Goal: Browse casually

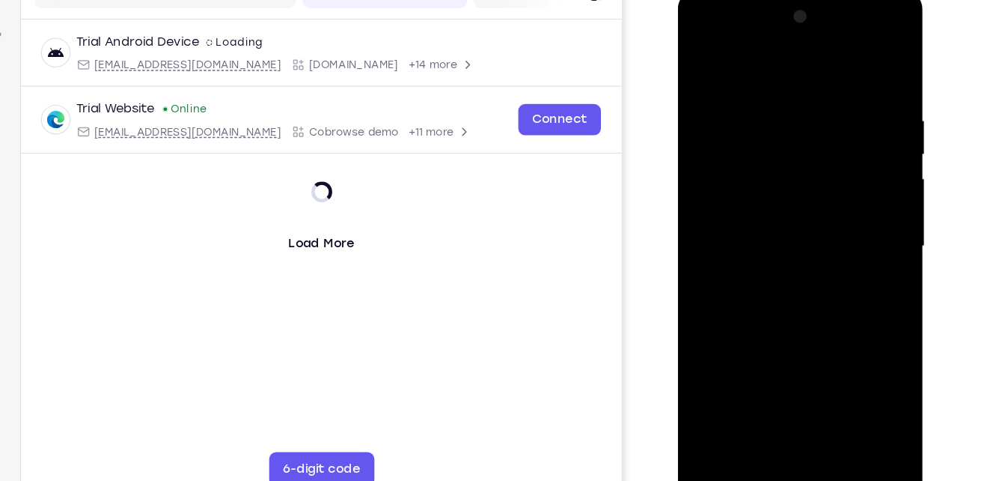
scroll to position [189, 0]
click at [785, 401] on div at bounding box center [783, 211] width 189 height 419
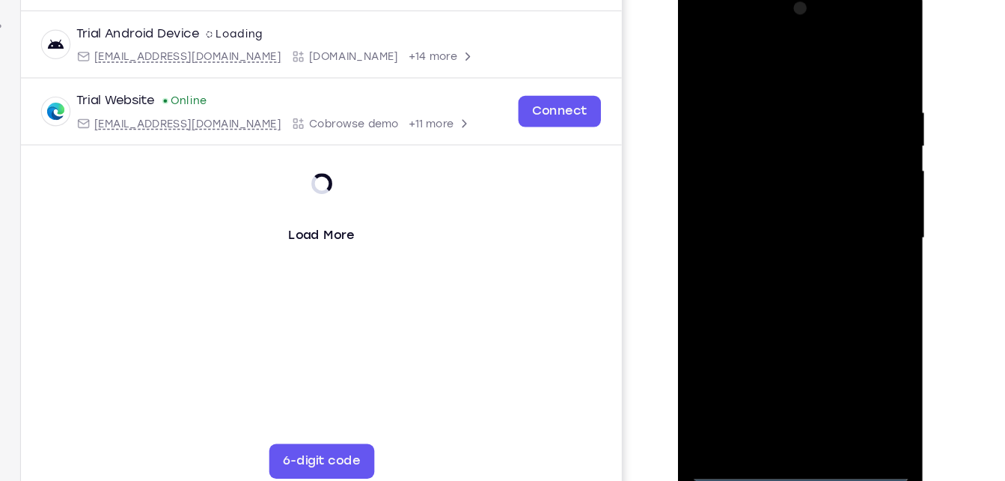
scroll to position [198, 0]
click at [785, 400] on div at bounding box center [783, 202] width 189 height 419
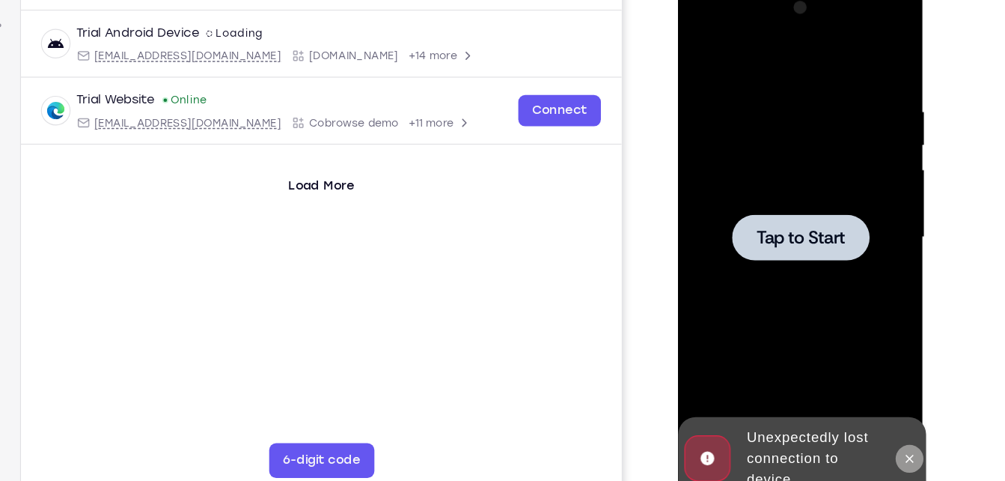
click at [870, 386] on button at bounding box center [877, 392] width 24 height 24
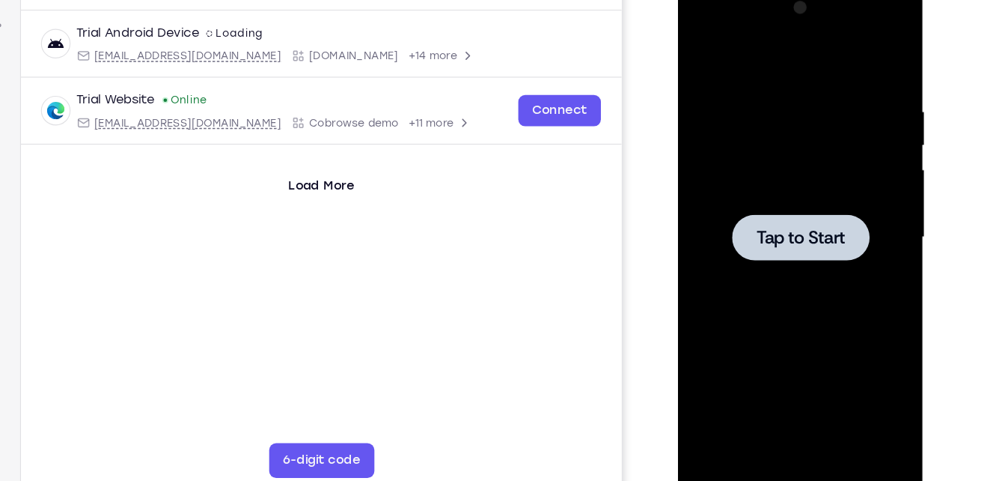
click at [739, 255] on div at bounding box center [783, 202] width 189 height 419
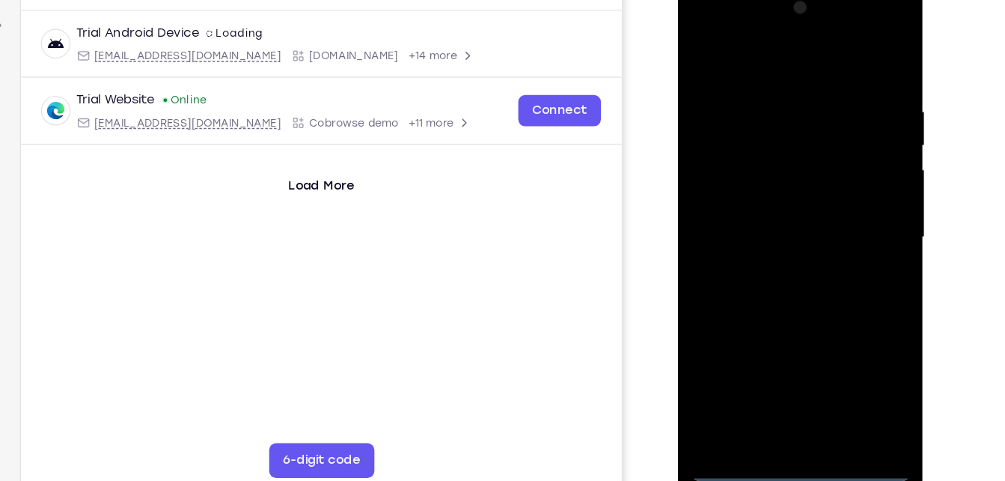
click at [778, 401] on div at bounding box center [783, 202] width 189 height 419
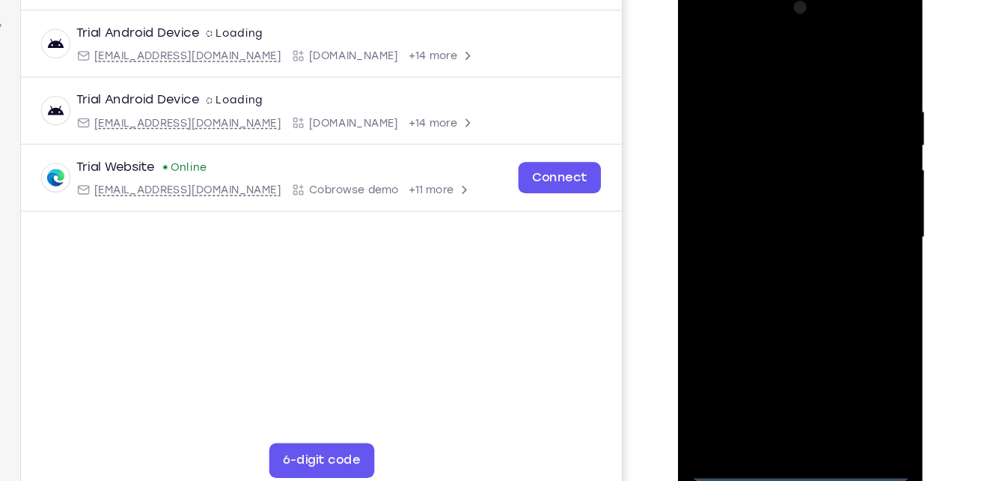
click at [852, 342] on div at bounding box center [783, 202] width 189 height 419
click at [751, 48] on div at bounding box center [783, 202] width 189 height 419
click at [841, 186] on div at bounding box center [783, 202] width 189 height 419
click at [769, 223] on div at bounding box center [783, 202] width 189 height 419
click at [779, 186] on div at bounding box center [783, 202] width 189 height 419
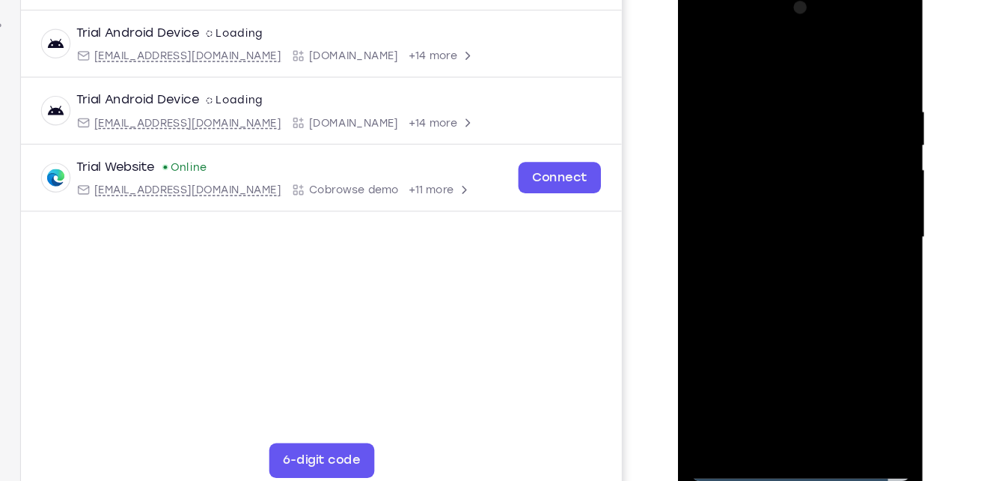
click at [783, 201] on div at bounding box center [783, 202] width 189 height 419
click at [787, 255] on div at bounding box center [783, 202] width 189 height 419
click at [762, 206] on div at bounding box center [783, 202] width 189 height 419
click at [776, 265] on div at bounding box center [783, 202] width 189 height 419
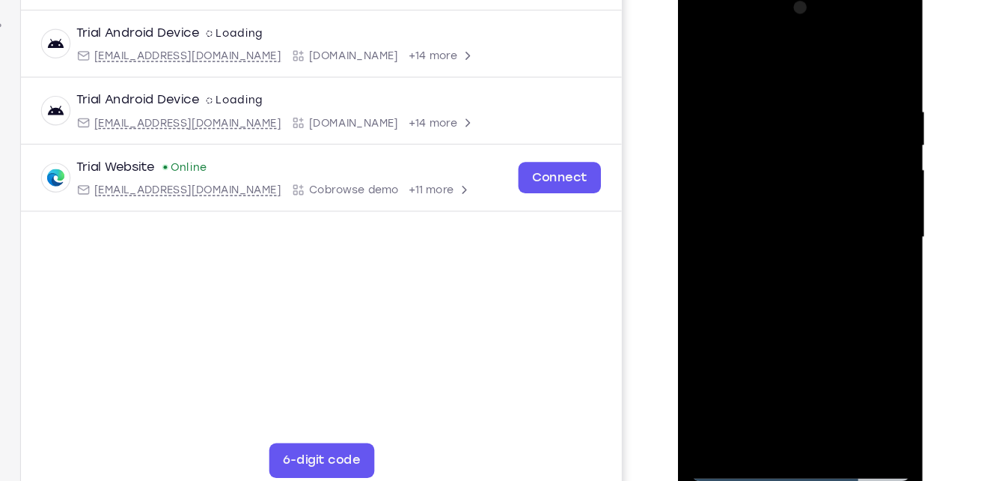
drag, startPoint x: 788, startPoint y: 52, endPoint x: 800, endPoint y: -3, distance: 55.9
click at [800, 0] on div at bounding box center [783, 202] width 189 height 419
click at [819, 375] on div at bounding box center [783, 202] width 189 height 419
click at [787, 274] on div at bounding box center [783, 202] width 189 height 419
click at [780, 191] on div at bounding box center [783, 202] width 189 height 419
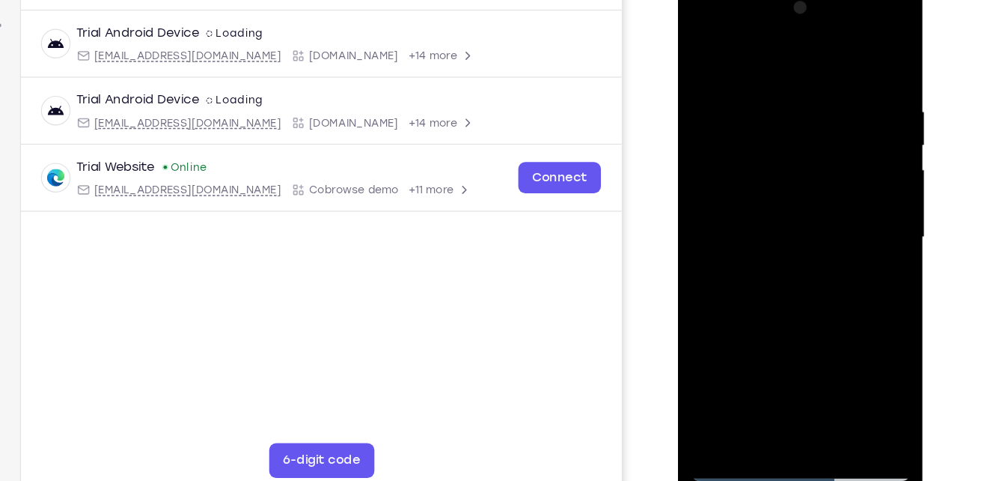
click at [742, 372] on div at bounding box center [783, 202] width 189 height 419
click at [818, 292] on div at bounding box center [783, 202] width 189 height 419
click at [852, 227] on div at bounding box center [783, 202] width 189 height 419
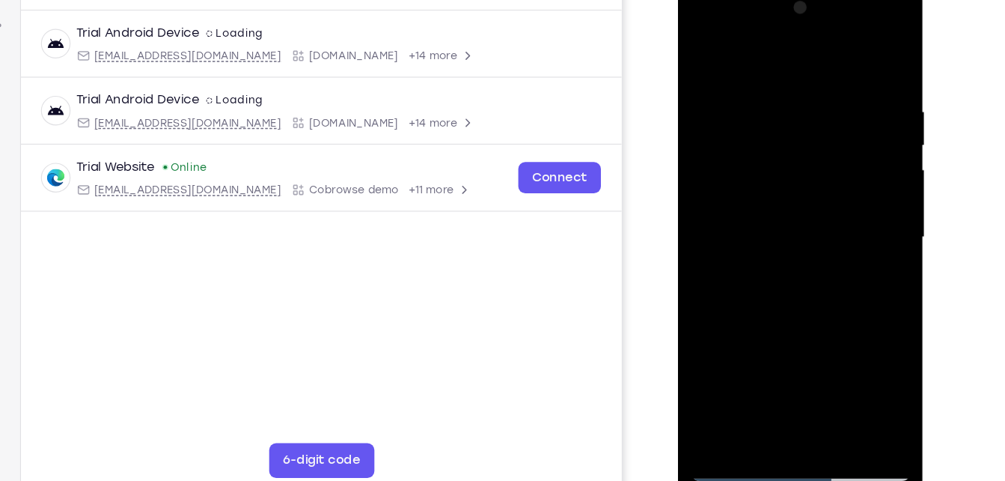
click at [701, 52] on div at bounding box center [783, 202] width 189 height 419
drag, startPoint x: 790, startPoint y: 272, endPoint x: 801, endPoint y: 144, distance: 127.7
click at [801, 144] on div at bounding box center [783, 202] width 189 height 419
click at [866, 141] on div at bounding box center [783, 202] width 189 height 419
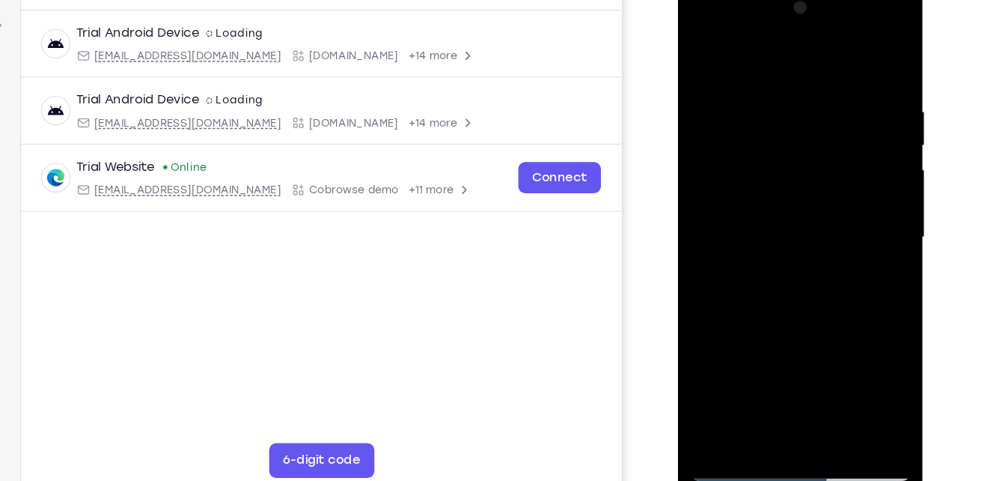
click at [866, 141] on div at bounding box center [783, 202] width 189 height 419
click at [699, 132] on div at bounding box center [783, 202] width 189 height 419
drag, startPoint x: 857, startPoint y: 138, endPoint x: 855, endPoint y: 188, distance: 50.2
click at [855, 188] on div at bounding box center [783, 202] width 189 height 419
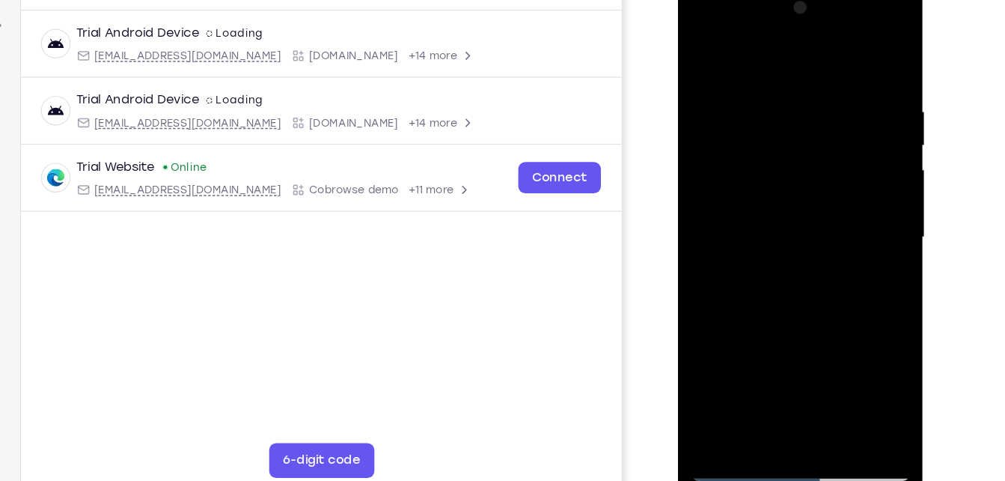
click at [707, 311] on div at bounding box center [783, 202] width 189 height 419
click at [864, 184] on div at bounding box center [783, 202] width 189 height 419
drag, startPoint x: 760, startPoint y: 295, endPoint x: 829, endPoint y: 88, distance: 218.0
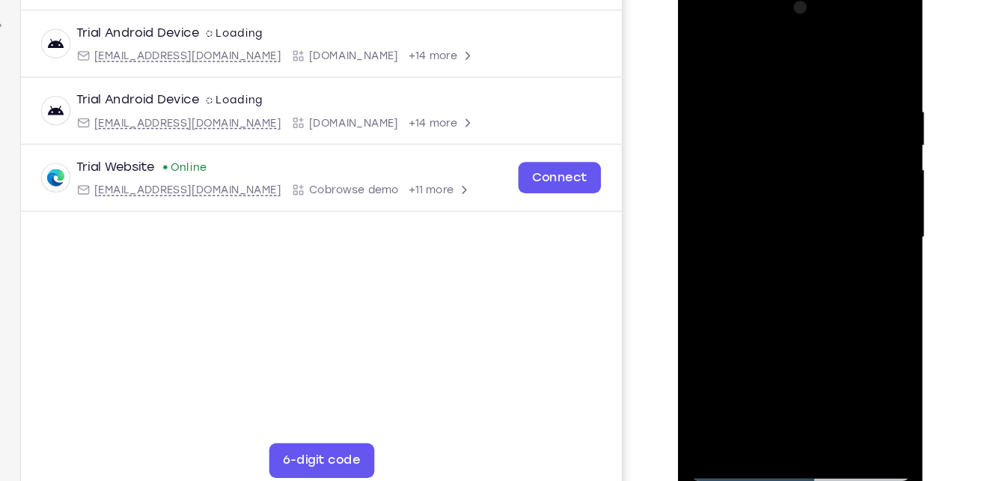
click at [829, 88] on div at bounding box center [783, 202] width 189 height 419
drag, startPoint x: 749, startPoint y: 310, endPoint x: 864, endPoint y: 40, distance: 292.8
click at [864, 40] on div at bounding box center [783, 202] width 189 height 419
drag, startPoint x: 740, startPoint y: 310, endPoint x: 855, endPoint y: 91, distance: 246.7
click at [855, 91] on div at bounding box center [783, 202] width 189 height 419
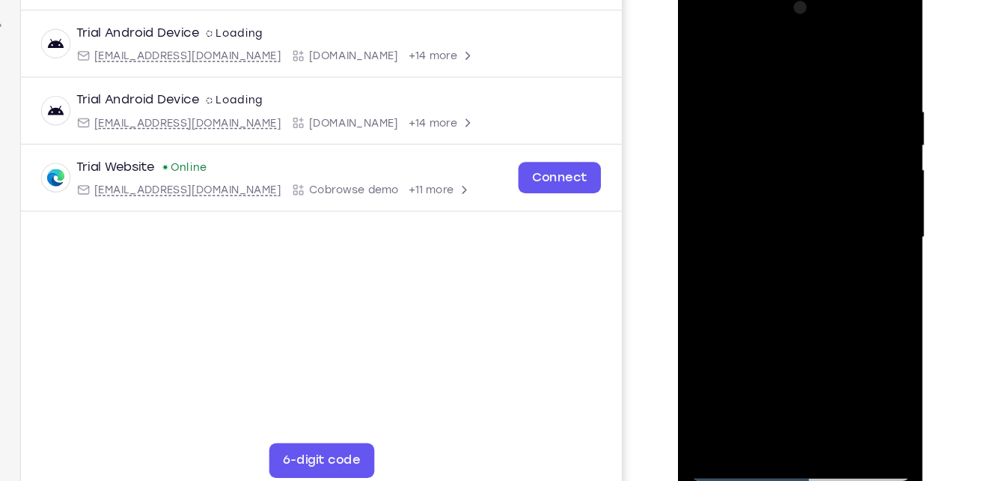
drag, startPoint x: 725, startPoint y: 332, endPoint x: 782, endPoint y: 184, distance: 158.3
click at [782, 184] on div at bounding box center [783, 202] width 189 height 419
drag, startPoint x: 727, startPoint y: 335, endPoint x: 844, endPoint y: 61, distance: 297.8
click at [844, 61] on div at bounding box center [783, 202] width 189 height 419
drag, startPoint x: 734, startPoint y: 320, endPoint x: 850, endPoint y: 79, distance: 267.5
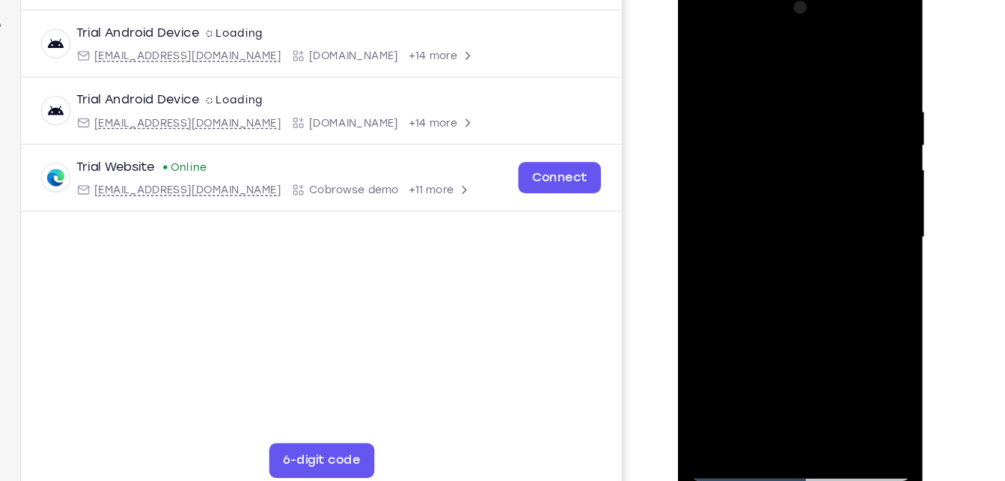
click at [850, 79] on div at bounding box center [783, 202] width 189 height 419
drag, startPoint x: 775, startPoint y: 302, endPoint x: 843, endPoint y: 103, distance: 210.9
click at [843, 103] on div at bounding box center [783, 202] width 189 height 419
drag, startPoint x: 742, startPoint y: 309, endPoint x: 838, endPoint y: 89, distance: 240.3
click at [838, 89] on div at bounding box center [783, 202] width 189 height 419
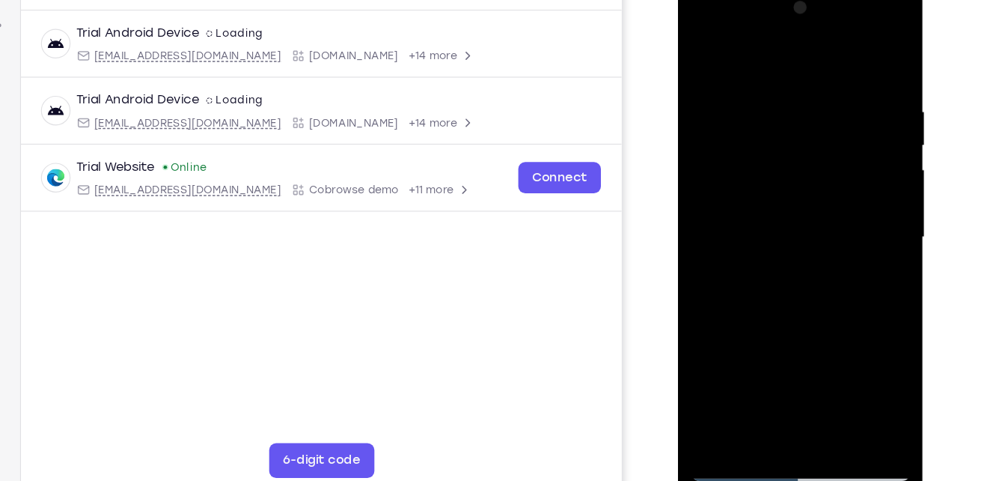
drag, startPoint x: 740, startPoint y: 306, endPoint x: 834, endPoint y: 99, distance: 227.5
click at [834, 99] on div at bounding box center [783, 202] width 189 height 419
drag, startPoint x: 739, startPoint y: 305, endPoint x: 775, endPoint y: 207, distance: 104.7
click at [775, 207] on div at bounding box center [783, 202] width 189 height 419
drag, startPoint x: 752, startPoint y: 323, endPoint x: 822, endPoint y: 93, distance: 240.8
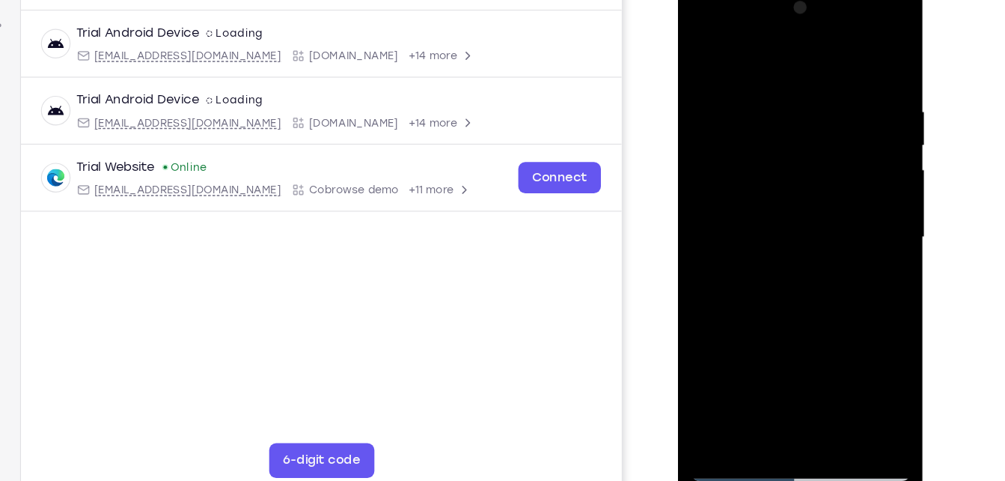
click at [822, 93] on div at bounding box center [783, 202] width 189 height 419
drag, startPoint x: 732, startPoint y: 320, endPoint x: 841, endPoint y: 49, distance: 292.1
click at [841, 49] on div at bounding box center [783, 202] width 189 height 419
drag, startPoint x: 750, startPoint y: 296, endPoint x: 836, endPoint y: 103, distance: 211.4
click at [836, 103] on div at bounding box center [783, 202] width 189 height 419
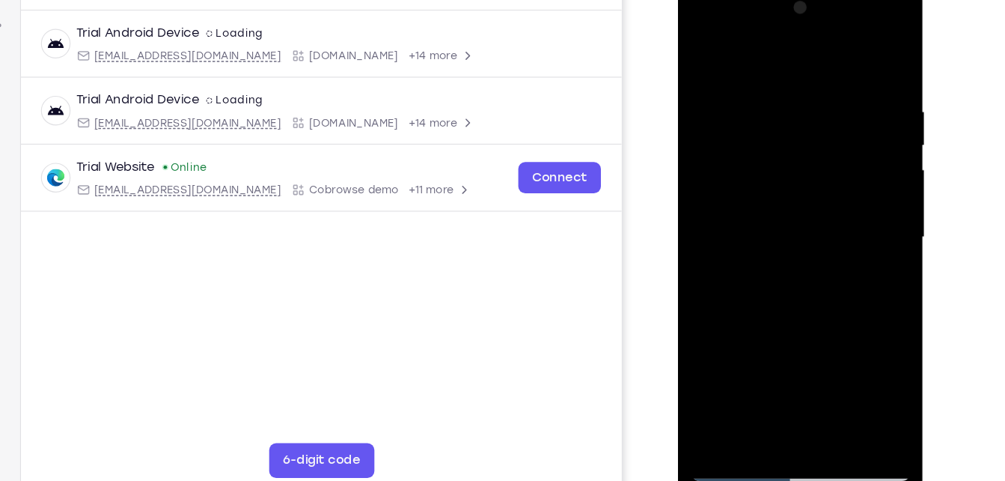
drag, startPoint x: 806, startPoint y: 108, endPoint x: 765, endPoint y: 212, distance: 111.9
click at [765, 212] on div at bounding box center [783, 202] width 189 height 419
click at [704, 373] on div at bounding box center [783, 202] width 189 height 419
click at [766, 81] on div at bounding box center [783, 202] width 189 height 419
click at [857, 110] on div at bounding box center [783, 202] width 189 height 419
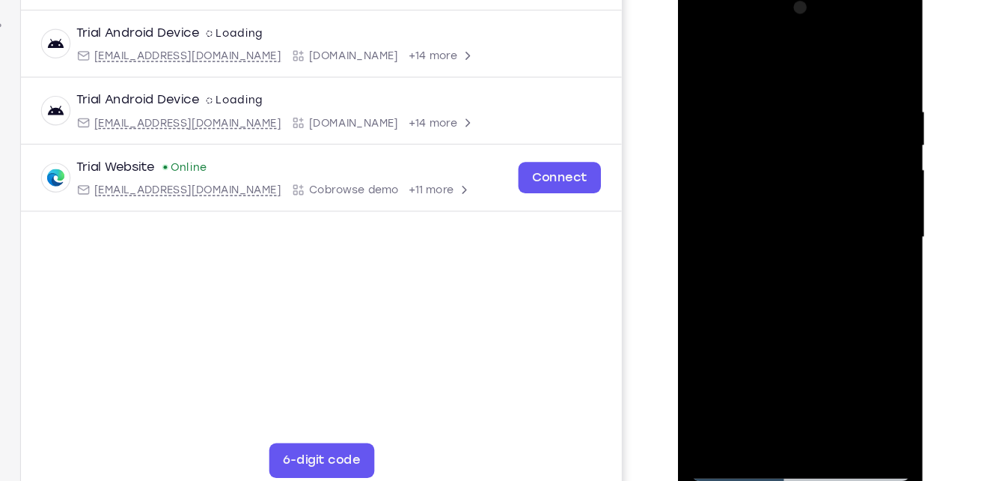
click at [857, 110] on div at bounding box center [783, 202] width 189 height 419
click at [861, 57] on div at bounding box center [783, 202] width 189 height 419
drag, startPoint x: 836, startPoint y: 288, endPoint x: 861, endPoint y: 108, distance: 182.2
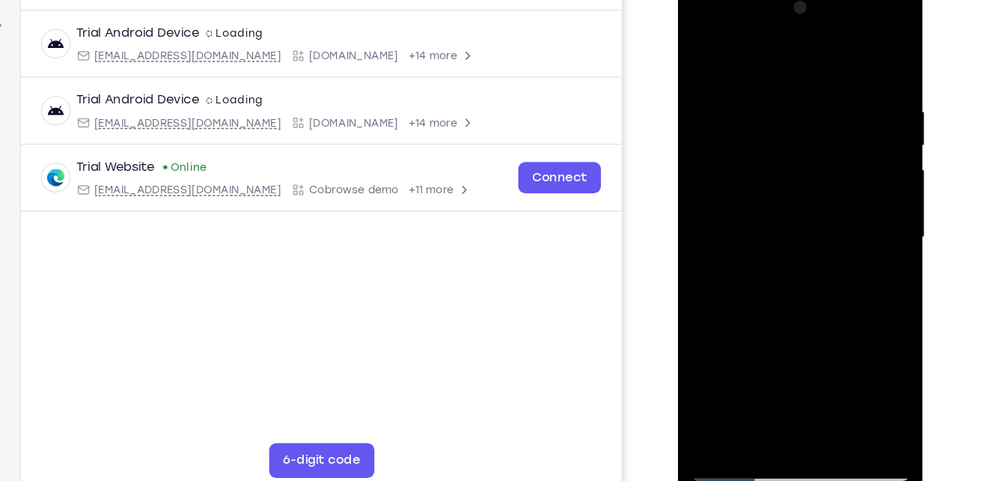
click at [861, 108] on div at bounding box center [783, 202] width 189 height 419
drag, startPoint x: 783, startPoint y: 305, endPoint x: 832, endPoint y: 91, distance: 219.5
click at [832, 91] on div at bounding box center [783, 202] width 189 height 419
drag, startPoint x: 789, startPoint y: 282, endPoint x: 841, endPoint y: -28, distance: 314.1
click at [841, 0] on html "Online web based iOS Simulators and Android Emulators. Run iPhone, iPad, Mobile…" at bounding box center [784, 205] width 213 height 449
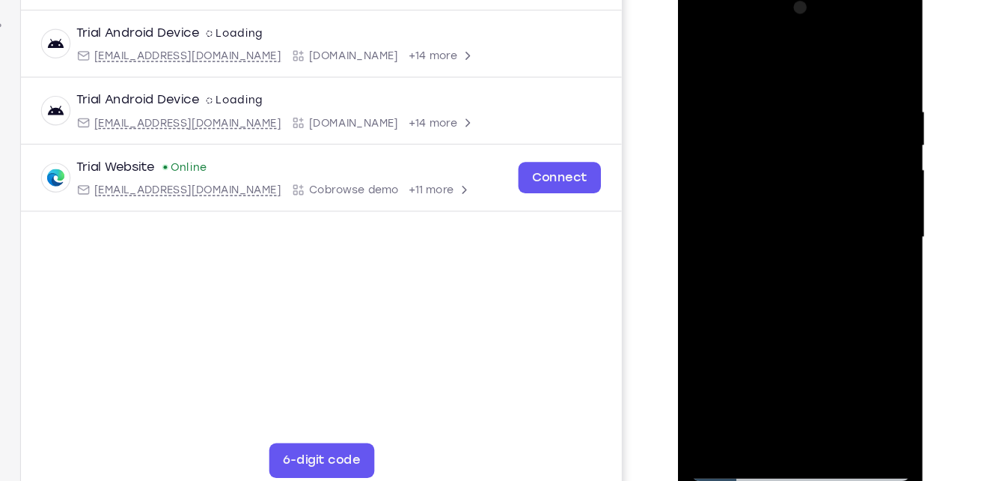
drag, startPoint x: 825, startPoint y: 329, endPoint x: 851, endPoint y: 132, distance: 199.3
click at [851, 132] on div at bounding box center [783, 202] width 189 height 419
drag, startPoint x: 787, startPoint y: 295, endPoint x: 817, endPoint y: 154, distance: 144.0
click at [817, 154] on div at bounding box center [783, 202] width 189 height 419
drag, startPoint x: 782, startPoint y: 324, endPoint x: 844, endPoint y: 82, distance: 249.4
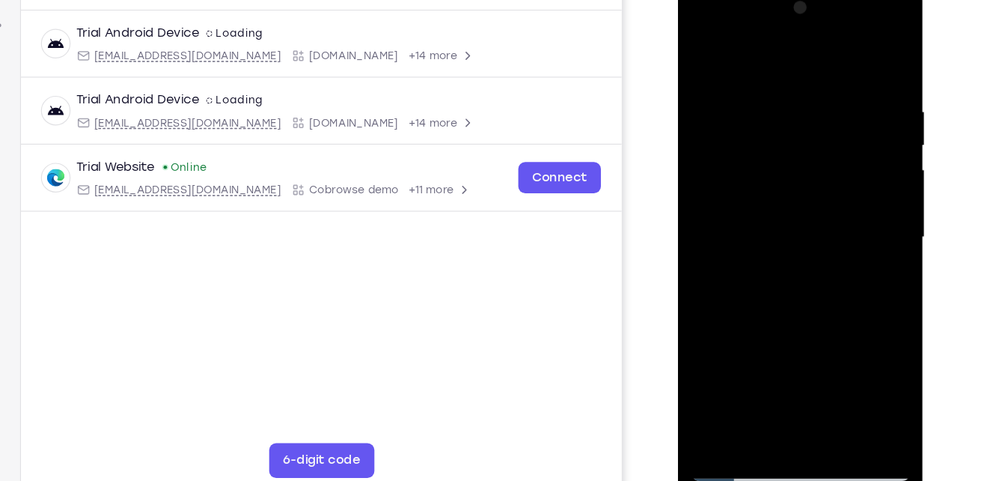
click at [844, 82] on div at bounding box center [783, 202] width 189 height 419
drag, startPoint x: 770, startPoint y: 306, endPoint x: 817, endPoint y: 153, distance: 159.8
click at [817, 153] on div at bounding box center [783, 202] width 189 height 419
drag, startPoint x: 810, startPoint y: 297, endPoint x: 811, endPoint y: 308, distance: 10.5
click at [811, 308] on div at bounding box center [783, 202] width 189 height 419
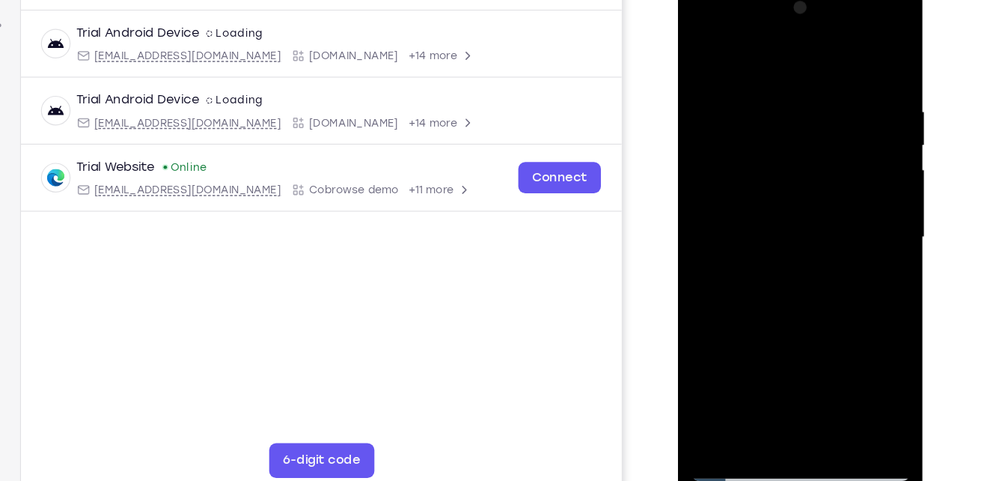
drag, startPoint x: 843, startPoint y: 168, endPoint x: 852, endPoint y: 85, distance: 83.6
click at [852, 85] on div at bounding box center [783, 202] width 189 height 419
drag, startPoint x: 766, startPoint y: 261, endPoint x: 833, endPoint y: 82, distance: 190.9
click at [833, 82] on div at bounding box center [783, 202] width 189 height 419
drag, startPoint x: 817, startPoint y: 293, endPoint x: 821, endPoint y: 126, distance: 166.9
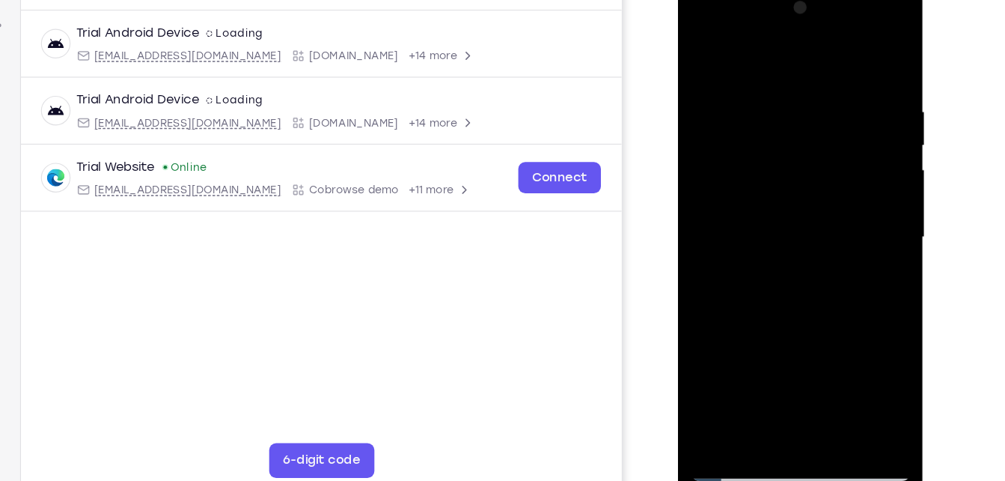
click at [821, 126] on div at bounding box center [783, 202] width 189 height 419
drag, startPoint x: 802, startPoint y: 290, endPoint x: 835, endPoint y: 170, distance: 124.2
click at [835, 170] on div at bounding box center [783, 202] width 189 height 419
click at [698, 320] on div at bounding box center [783, 202] width 189 height 419
drag, startPoint x: 799, startPoint y: 323, endPoint x: 807, endPoint y: 284, distance: 39.6
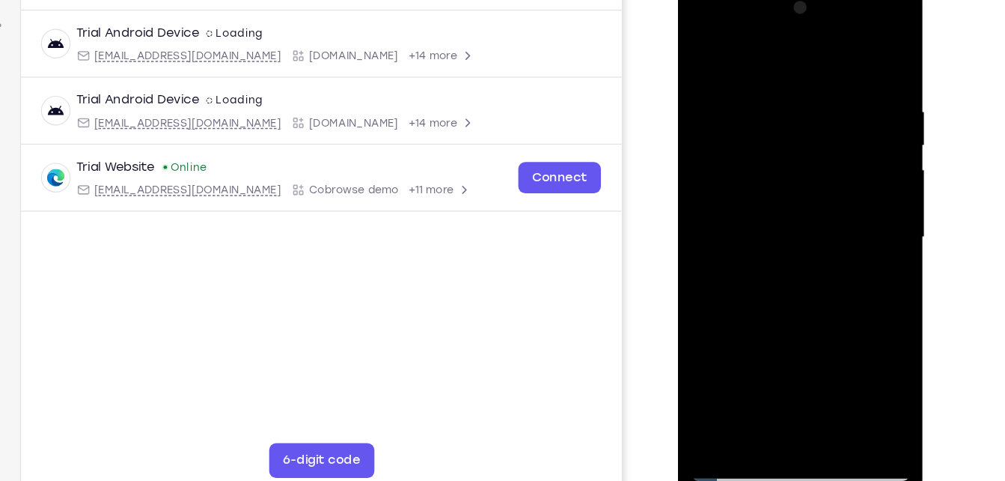
click at [807, 284] on div at bounding box center [783, 202] width 189 height 419
click at [861, 47] on div at bounding box center [783, 202] width 189 height 419
drag, startPoint x: 826, startPoint y: 85, endPoint x: 811, endPoint y: 189, distance: 104.5
click at [811, 189] on div at bounding box center [783, 202] width 189 height 419
click at [790, 94] on div at bounding box center [783, 202] width 189 height 419
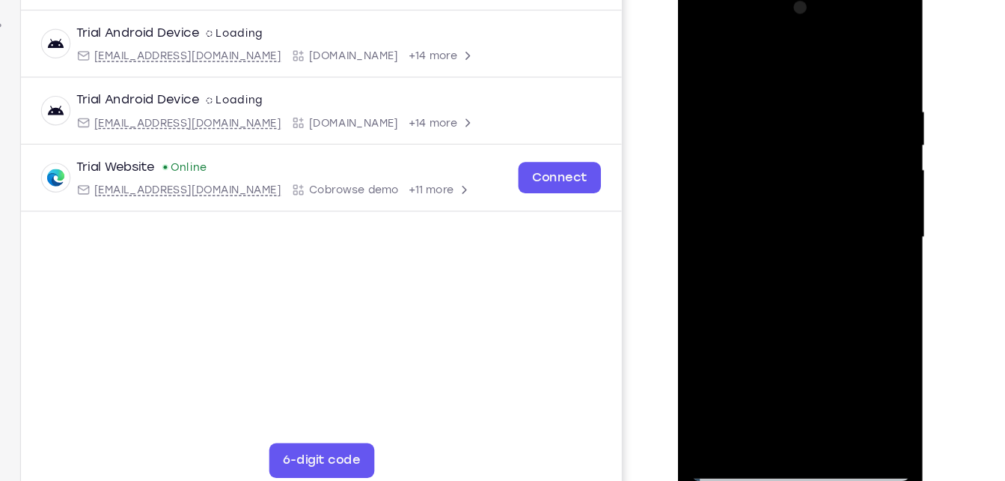
click at [788, 159] on div at bounding box center [783, 202] width 189 height 419
click at [703, 46] on div at bounding box center [783, 202] width 189 height 419
drag, startPoint x: 787, startPoint y: 120, endPoint x: 751, endPoint y: 320, distance: 203.9
click at [751, 320] on div at bounding box center [783, 202] width 189 height 419
